Goal: Transaction & Acquisition: Obtain resource

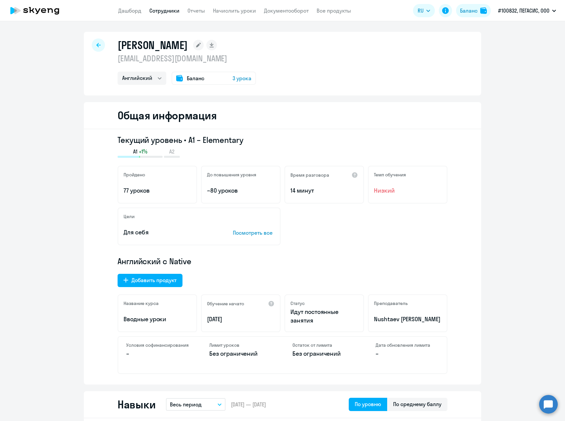
select select "english"
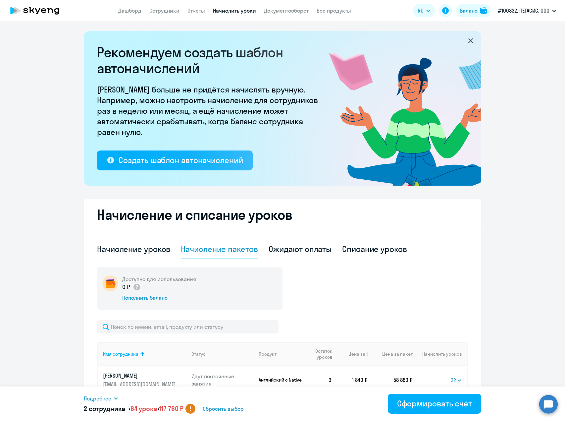
select select "32"
select select "10"
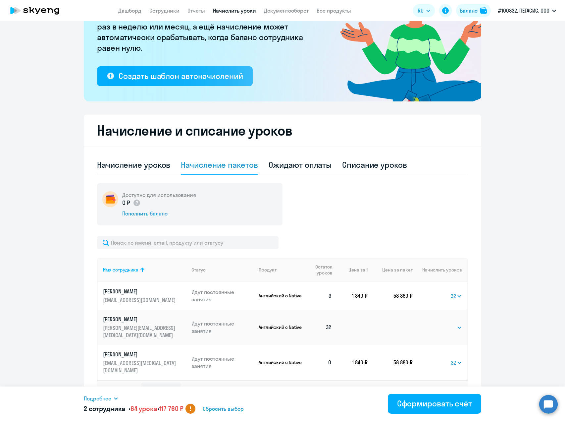
click at [521, 145] on ng-component "Рекомендуем создать шаблон автоначислений Уроки больше не придётся начислять вр…" at bounding box center [282, 178] width 565 height 462
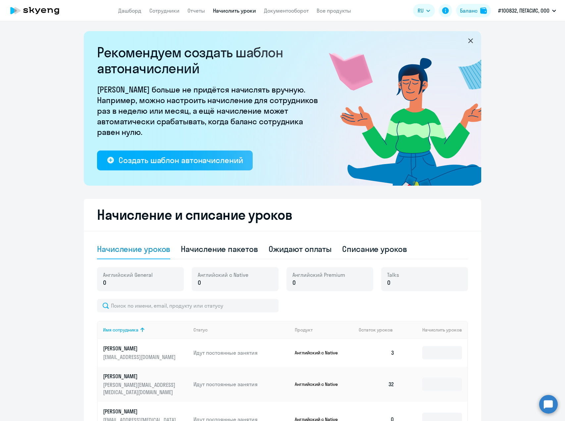
select select "10"
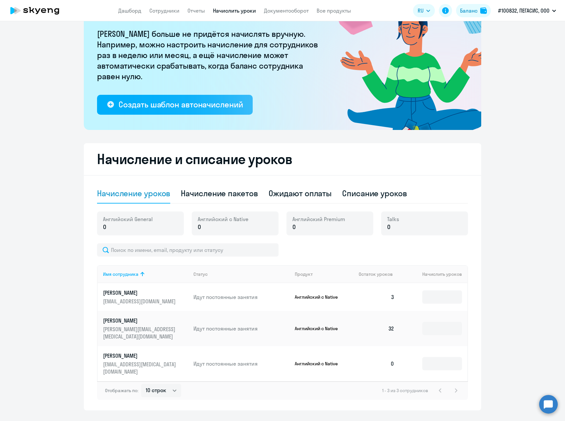
scroll to position [57, 0]
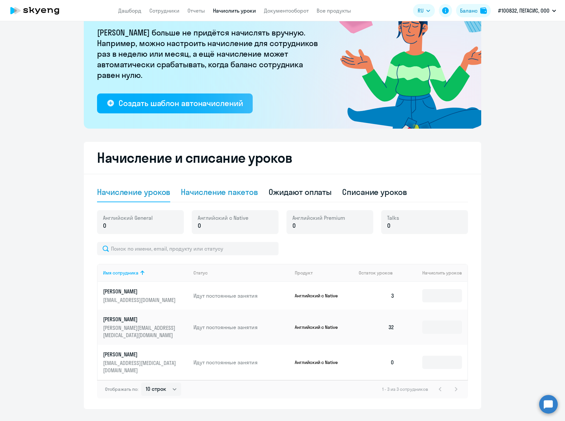
click at [219, 191] on div "Начисление пакетов" at bounding box center [219, 192] width 77 height 11
select select "10"
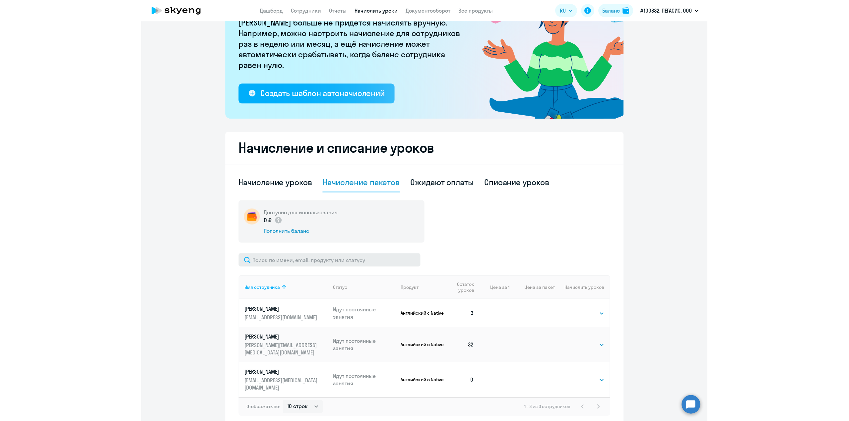
scroll to position [84, 0]
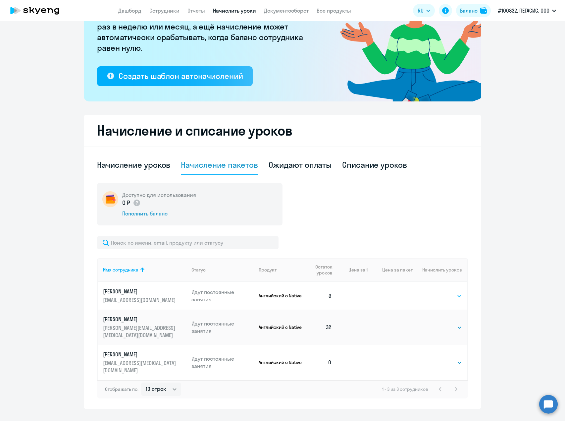
click at [451, 294] on select "Выбрать 4 8 16 32 64 128" at bounding box center [448, 296] width 27 height 8
select select "32"
click at [435, 292] on select "Выбрать 4 8 16 32 64 128" at bounding box center [448, 296] width 27 height 8
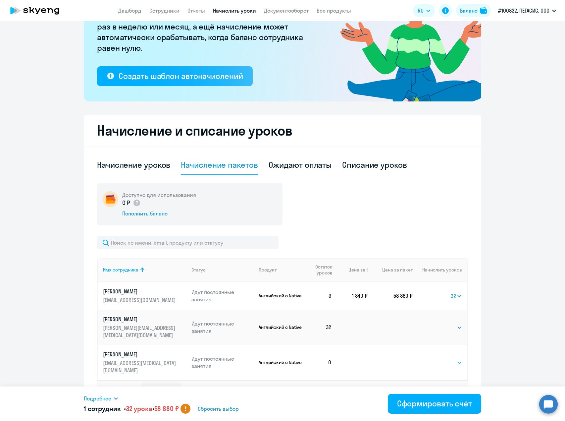
click at [438, 359] on select "Выбрать 4 8 16 32 64 128" at bounding box center [448, 363] width 27 height 8
select select "32"
click at [435, 359] on select "Выбрать 4 8 16 32 64 128" at bounding box center [448, 363] width 27 height 8
click at [493, 326] on ng-component "Рекомендуем создать шаблон автоначислений Уроки больше не придётся начислять вр…" at bounding box center [282, 178] width 565 height 462
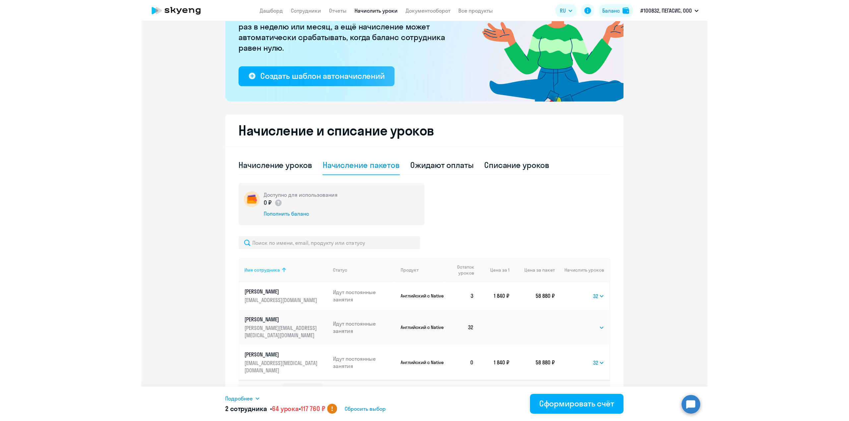
scroll to position [84, 0]
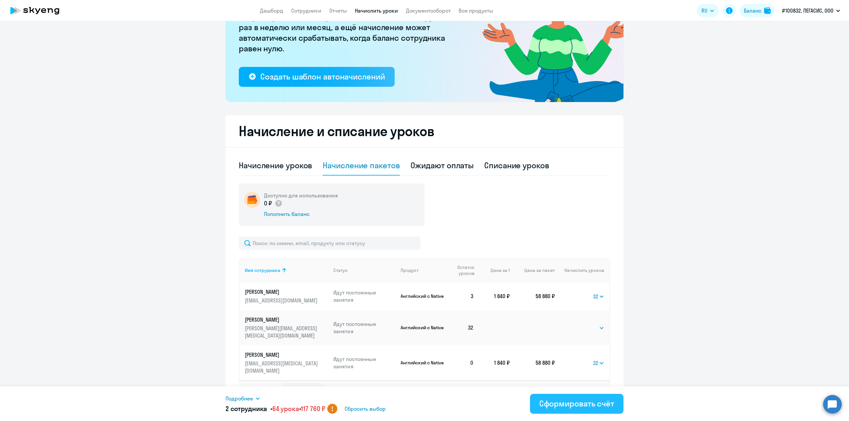
click at [565, 408] on div "Сформировать счёт" at bounding box center [576, 403] width 75 height 11
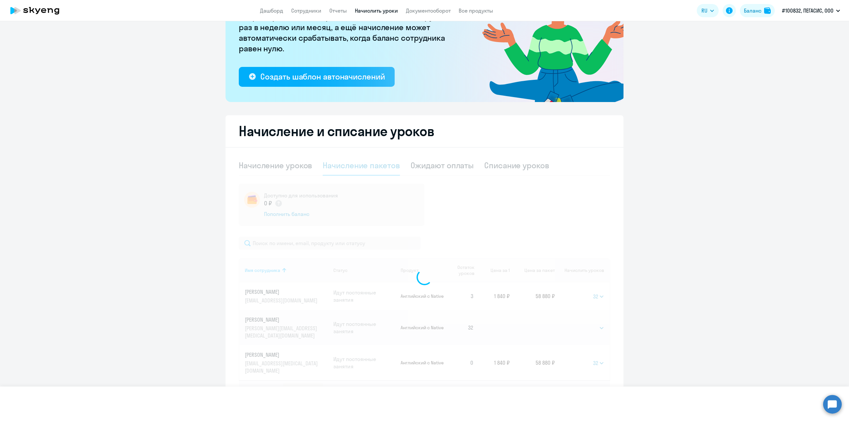
select select
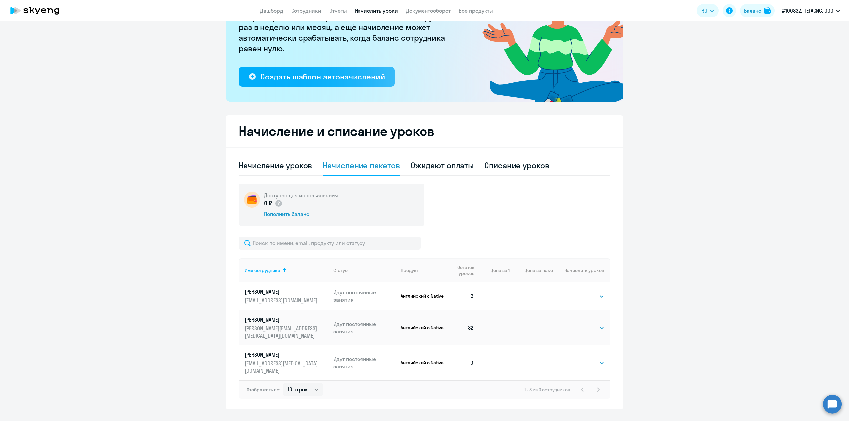
click at [434, 7] on app-menu-item-link "Документооборот" at bounding box center [428, 11] width 45 height 8
click at [434, 11] on link "Документооборот" at bounding box center [428, 10] width 45 height 7
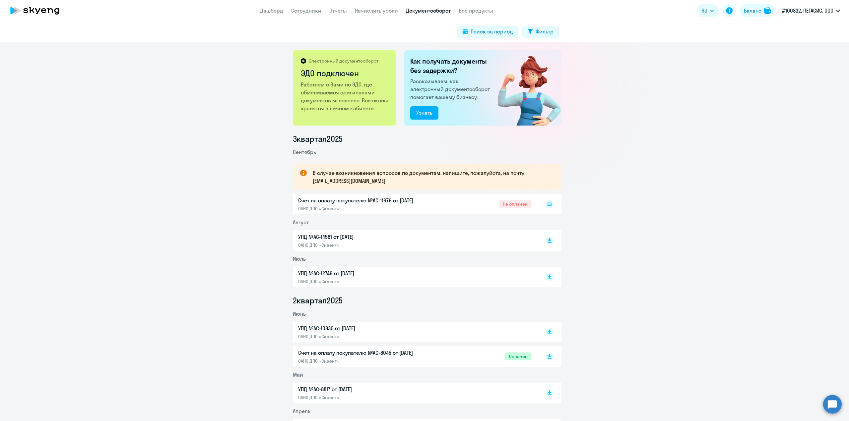
click at [374, 207] on div "Счет на оплату покупателю №AC-11679 от 23.09.2025 ОАНО ДПО «Скаенг» Не оплачен" at bounding box center [427, 204] width 268 height 21
click at [548, 204] on rect at bounding box center [549, 204] width 8 height 8
click at [547, 205] on icon at bounding box center [549, 204] width 8 height 8
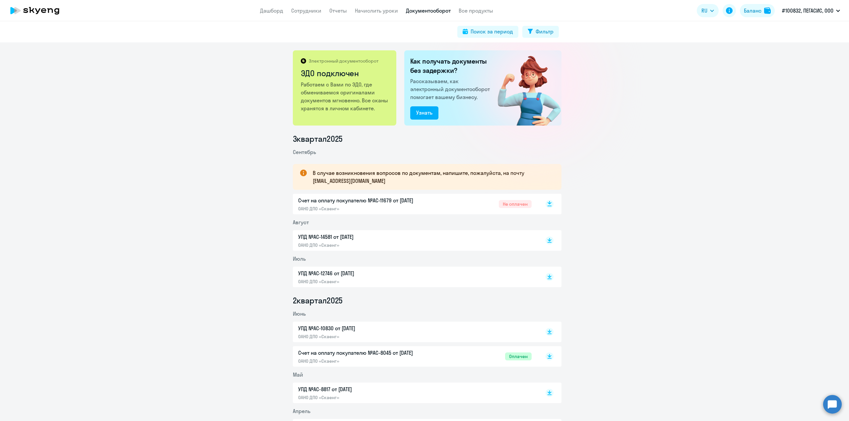
click at [546, 203] on rect at bounding box center [549, 204] width 8 height 8
